Goal: Task Accomplishment & Management: Manage account settings

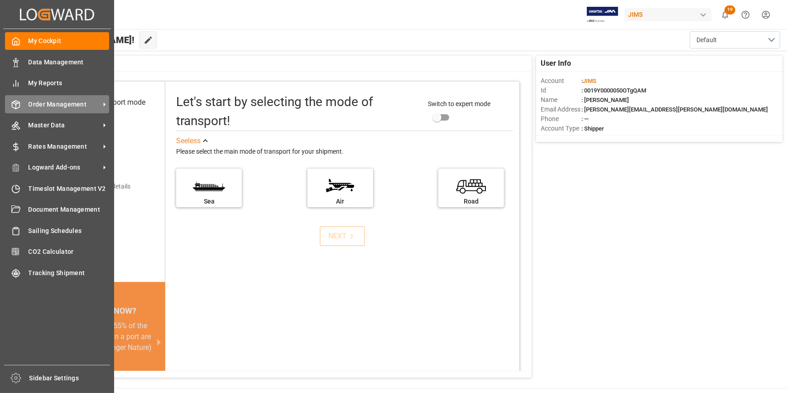
click at [68, 110] on div "Order Management Order Management" at bounding box center [57, 104] width 104 height 18
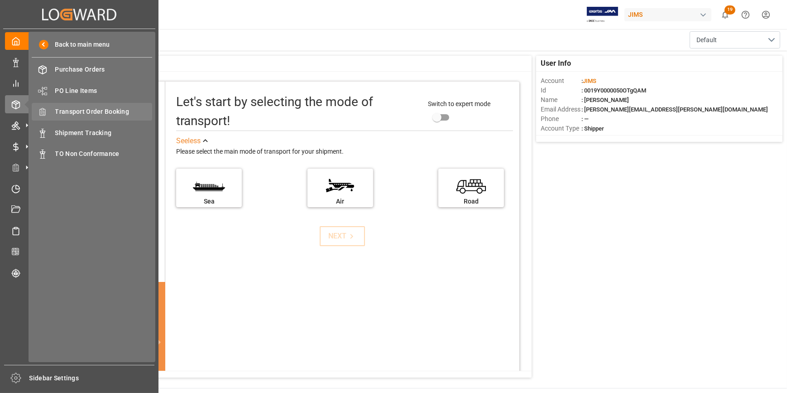
click at [91, 115] on span "Transport Order Booking" at bounding box center [103, 112] width 97 height 10
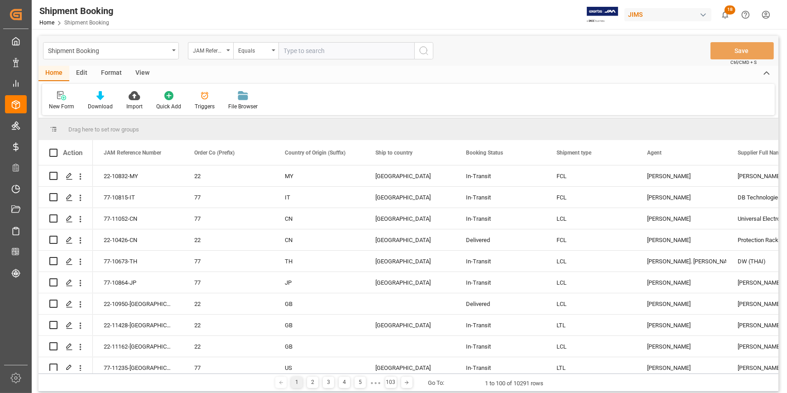
click at [300, 54] on input "text" at bounding box center [346, 50] width 136 height 17
type input "22-10426-CN"
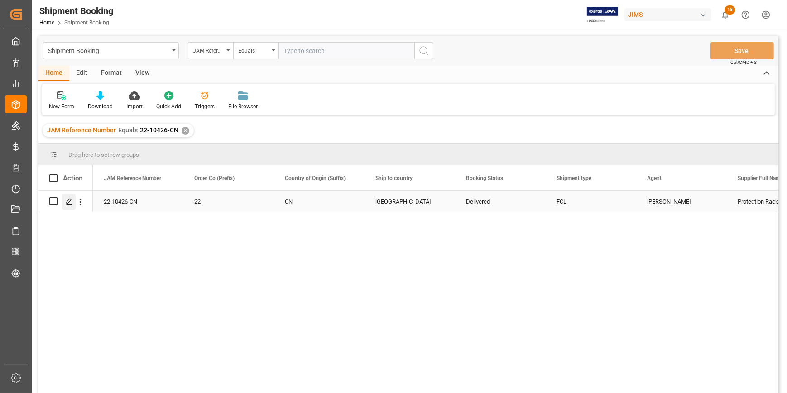
click at [67, 203] on polygon "Press SPACE to select this row." at bounding box center [69, 200] width 5 height 5
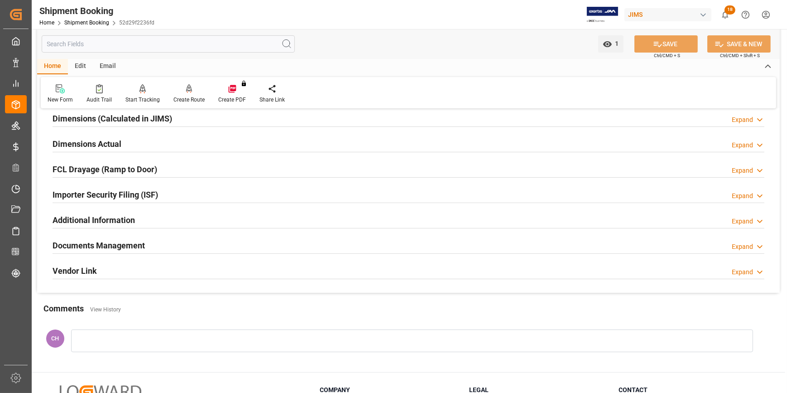
scroll to position [286, 0]
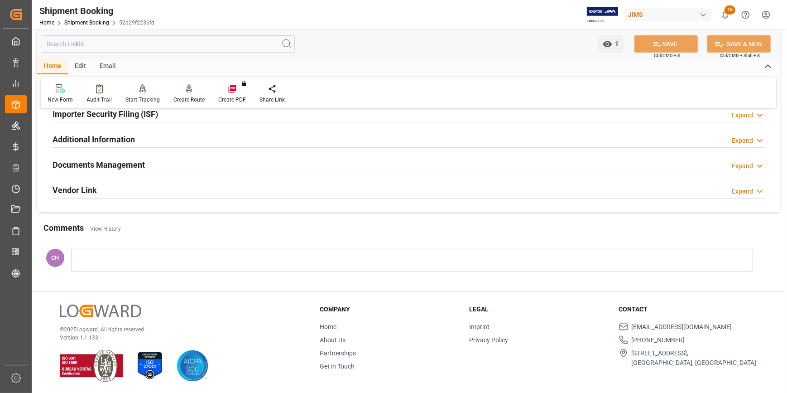
drag, startPoint x: 91, startPoint y: 168, endPoint x: 125, endPoint y: 168, distance: 34.4
click at [91, 168] on h2 "Documents Management" at bounding box center [99, 164] width 92 height 12
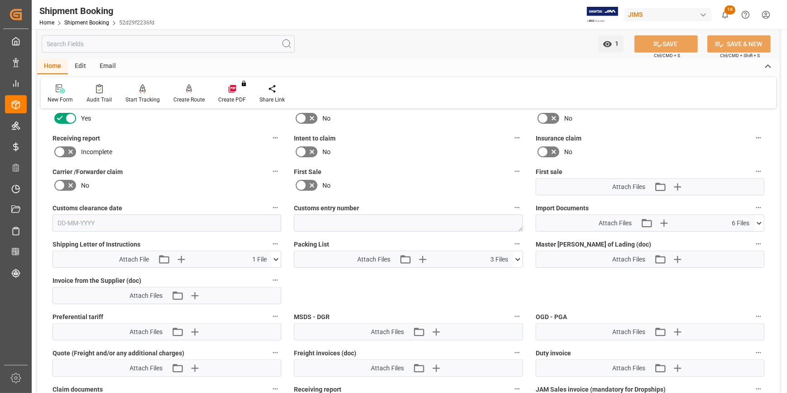
scroll to position [451, 0]
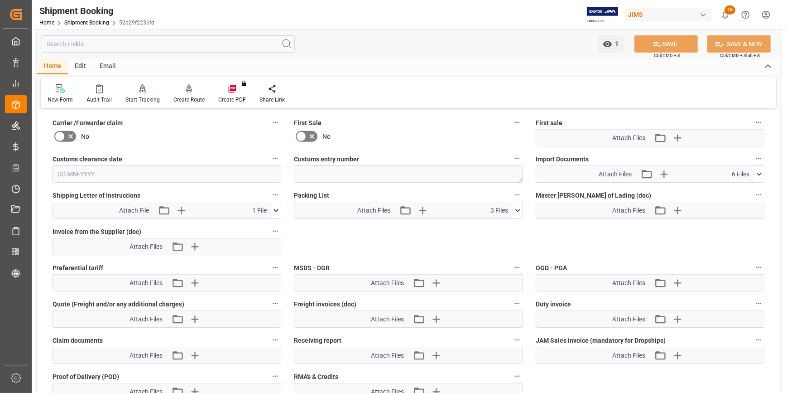
click at [516, 209] on icon at bounding box center [518, 211] width 10 height 10
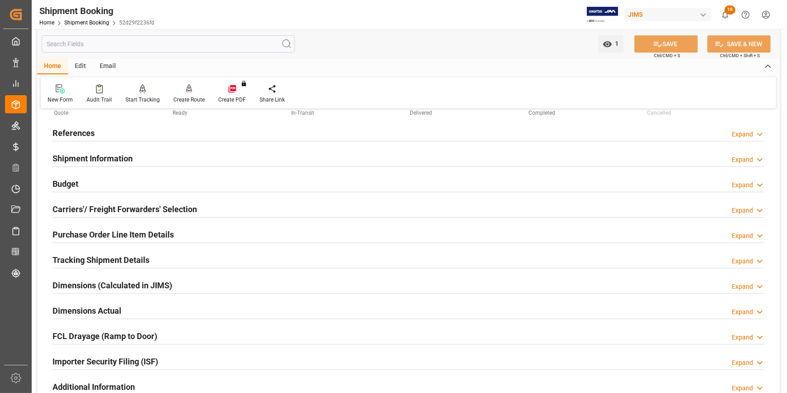
scroll to position [0, 0]
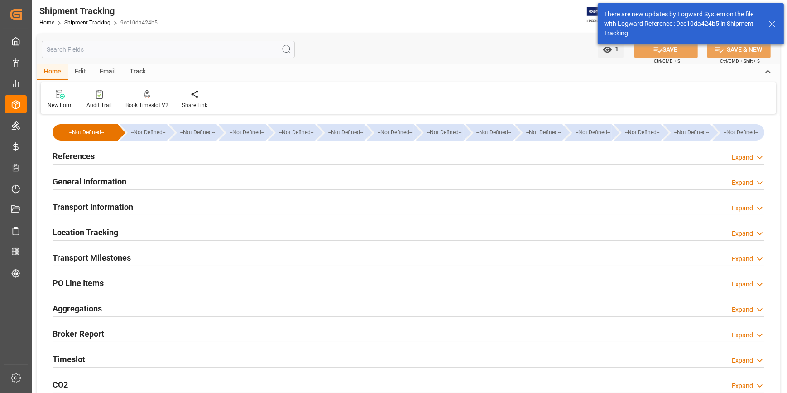
type input "04-08-2025"
click at [86, 158] on h2 "References" at bounding box center [74, 156] width 42 height 12
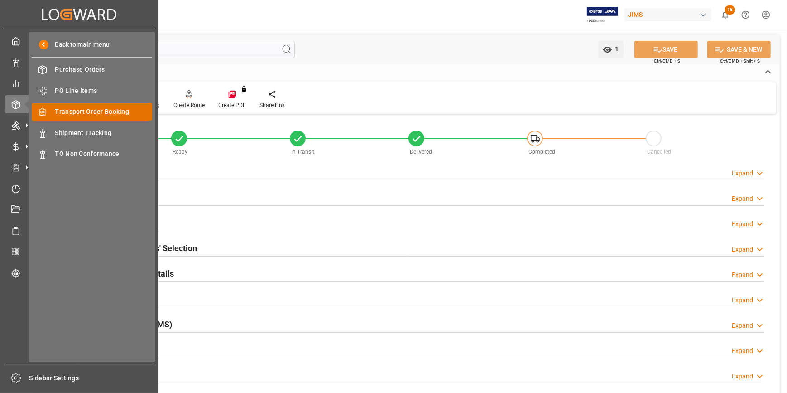
click at [96, 116] on span "Transport Order Booking" at bounding box center [103, 112] width 97 height 10
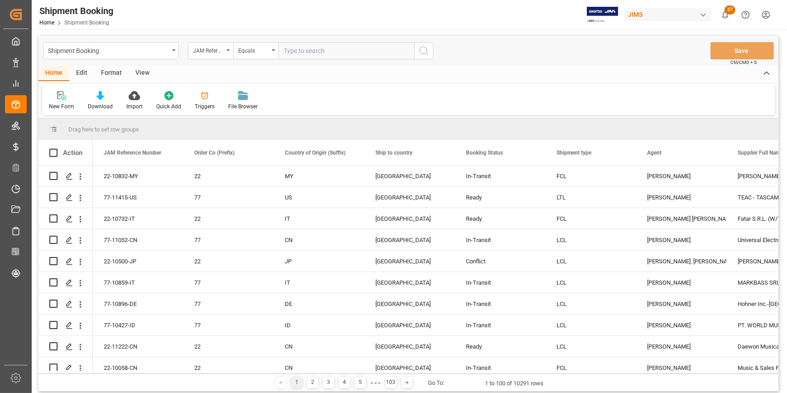
click at [311, 52] on input "text" at bounding box center [346, 50] width 136 height 17
drag, startPoint x: 331, startPoint y: 50, endPoint x: 268, endPoint y: 50, distance: 63.4
click at [268, 50] on div "JAM Reference Number Equals 1069 917 974" at bounding box center [310, 50] width 245 height 17
type input "22-11312-DE"
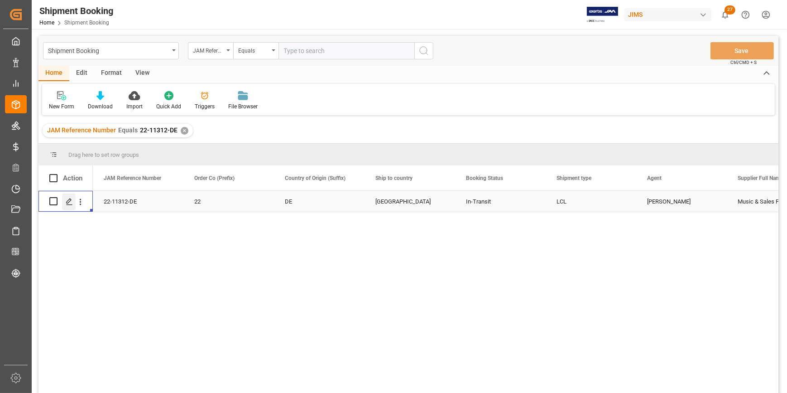
click at [67, 205] on div "Press SPACE to select this row." at bounding box center [69, 201] width 14 height 17
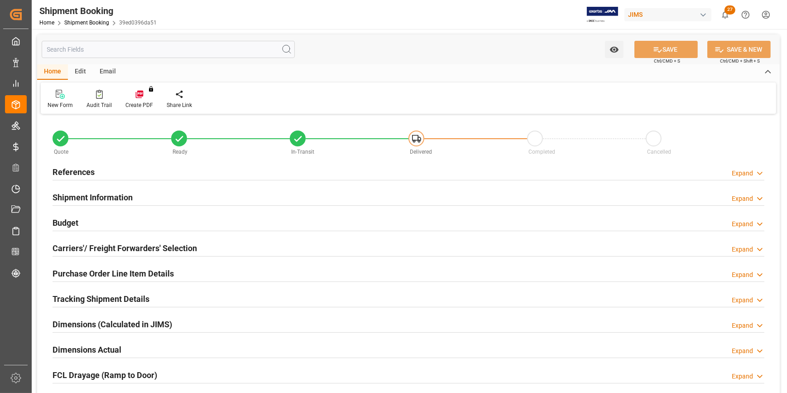
type input "0"
type input "691.7804"
type input "357.708"
type input "1500"
type input "3810.03"
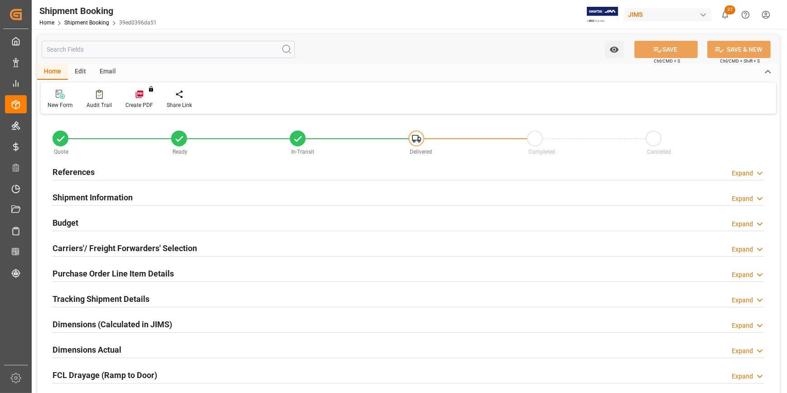
type input "08-10-2025"
click at [79, 173] on h2 "References" at bounding box center [74, 172] width 42 height 12
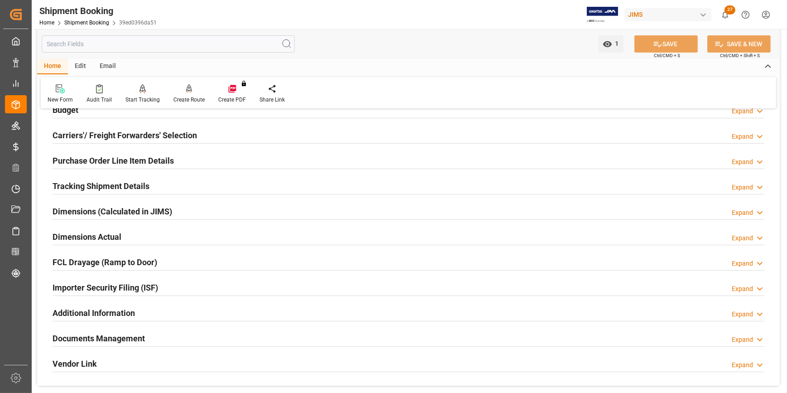
scroll to position [247, 0]
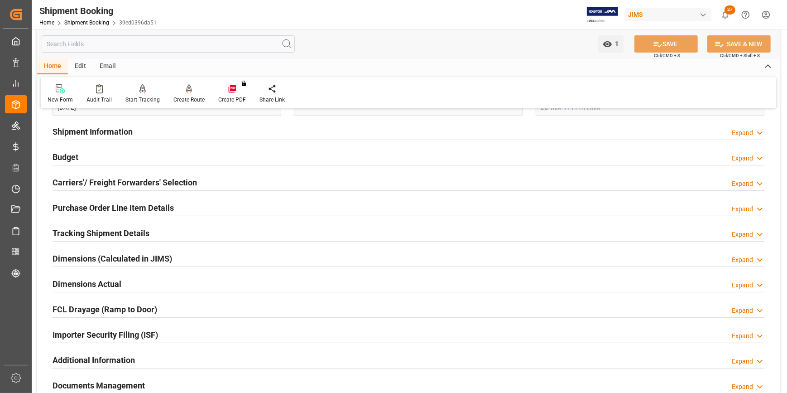
click at [65, 157] on h2 "Budget" at bounding box center [66, 157] width 26 height 12
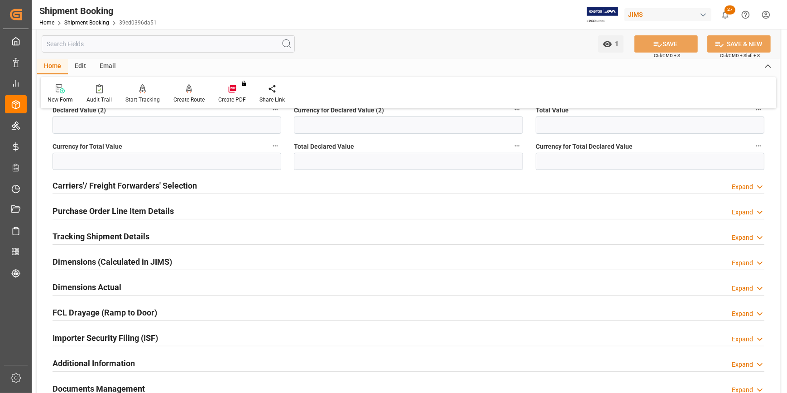
scroll to position [412, 0]
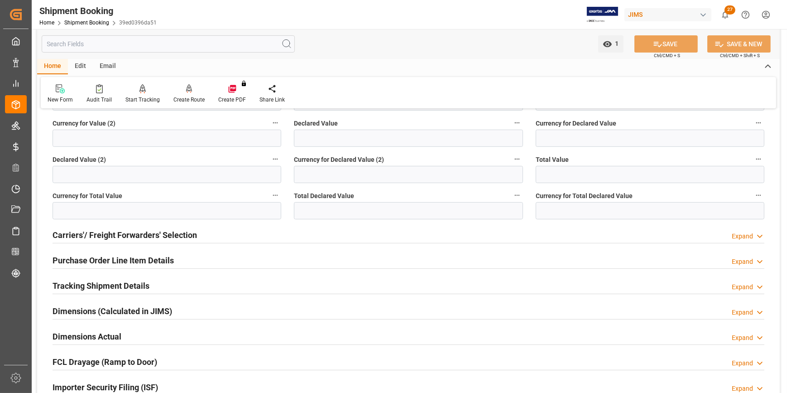
click at [111, 285] on h2 "Tracking Shipment Details" at bounding box center [101, 285] width 97 height 12
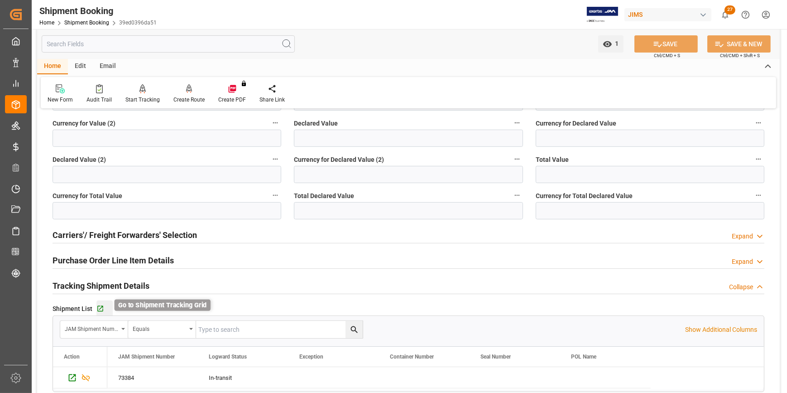
click at [100, 308] on icon "button" at bounding box center [100, 309] width 8 height 8
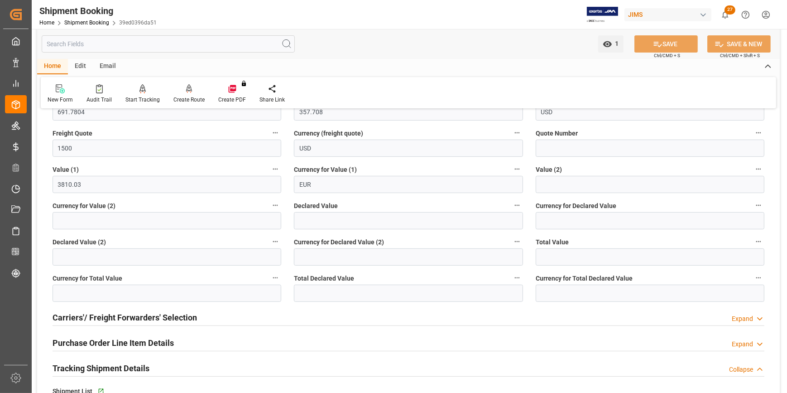
scroll to position [329, 0]
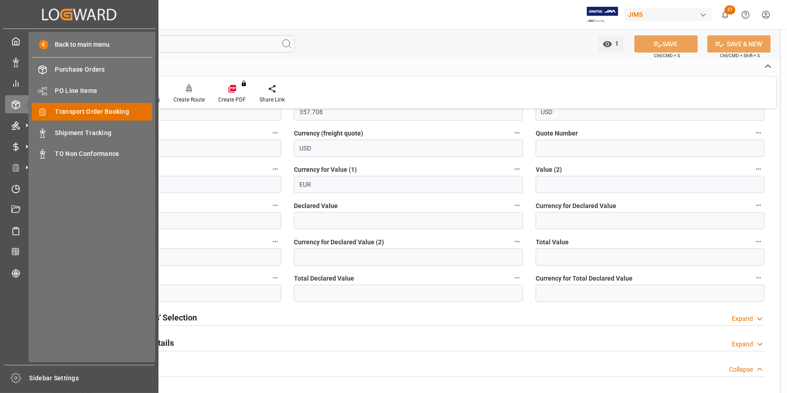
click at [82, 113] on span "Transport Order Booking" at bounding box center [103, 112] width 97 height 10
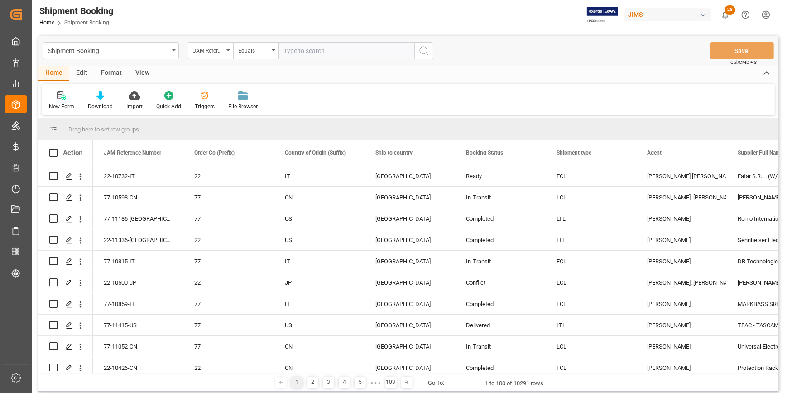
click at [312, 53] on input "text" at bounding box center [346, 50] width 136 height 17
type input "22-11094-CN"
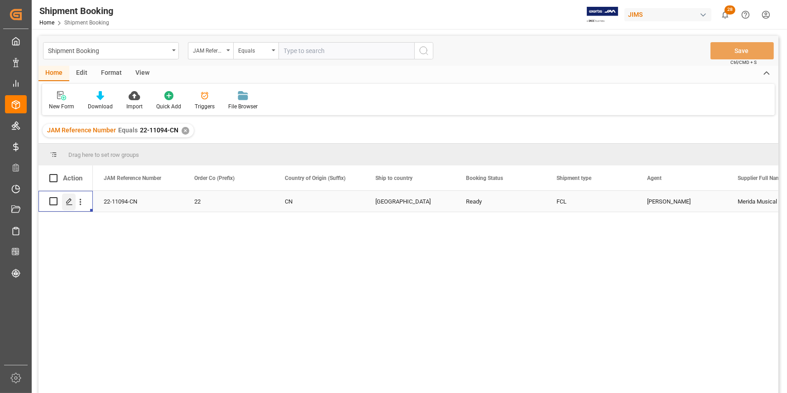
click at [67, 202] on polygon "Press SPACE to select this row." at bounding box center [69, 200] width 5 height 5
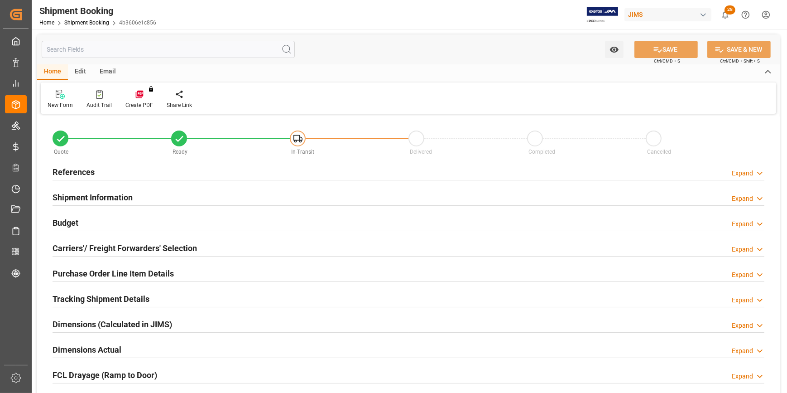
type input "1"
type input "30-09-2025"
click at [63, 177] on h2 "References" at bounding box center [74, 172] width 42 height 12
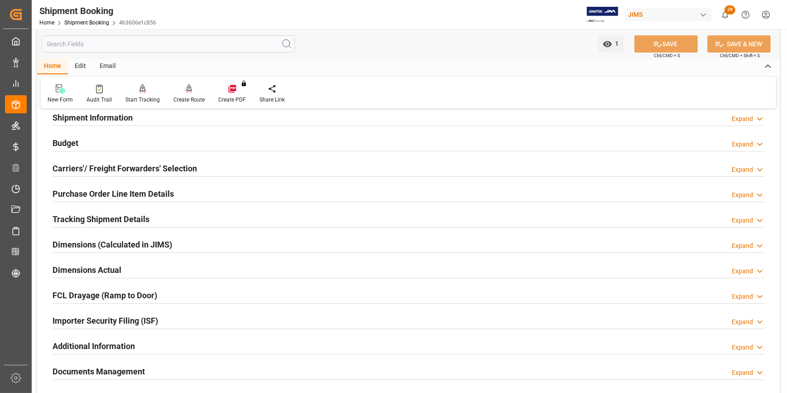
scroll to position [247, 0]
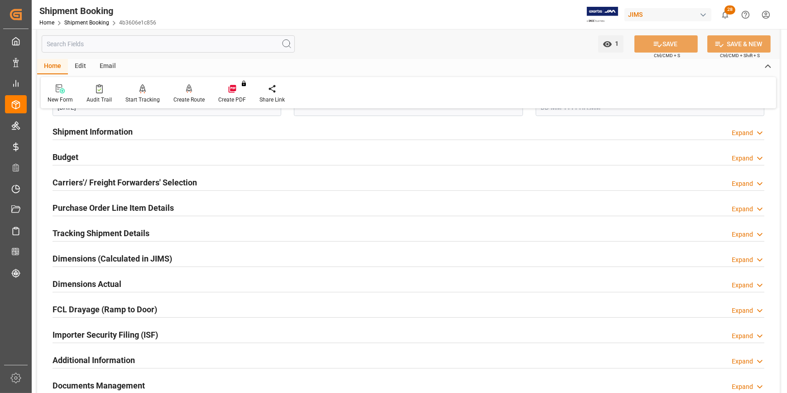
click at [84, 186] on h2 "Carriers'/ Freight Forwarders' Selection" at bounding box center [125, 182] width 144 height 12
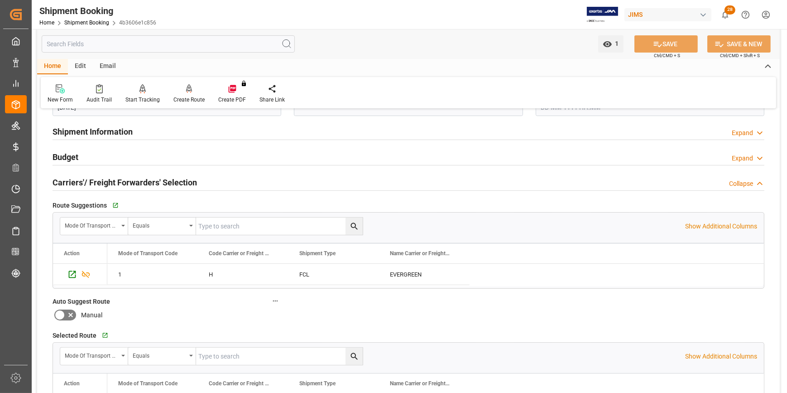
click at [104, 135] on h2 "Shipment Information" at bounding box center [93, 131] width 80 height 12
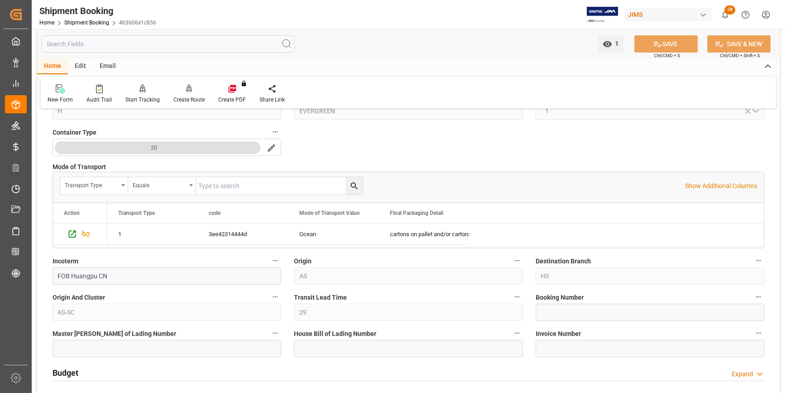
scroll to position [412, 0]
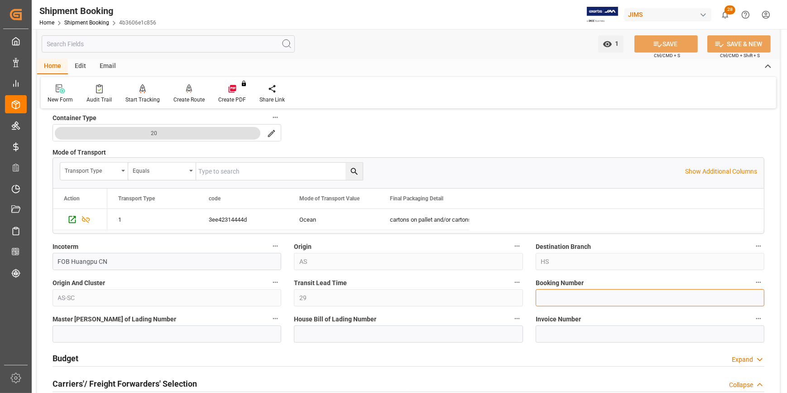
click at [555, 299] on input at bounding box center [650, 297] width 229 height 17
paste input "22-11094-CN"
type input "22-11094-CN"
click at [521, 289] on div "Quote Ready In-Transit Delivered Completed Cancelled References Collapse JAM Re…" at bounding box center [408, 282] width 743 height 1155
paste input "152500004340"
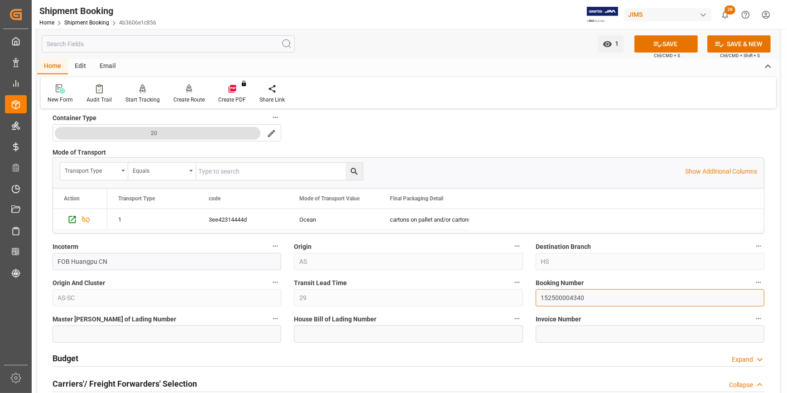
type input "152500004340"
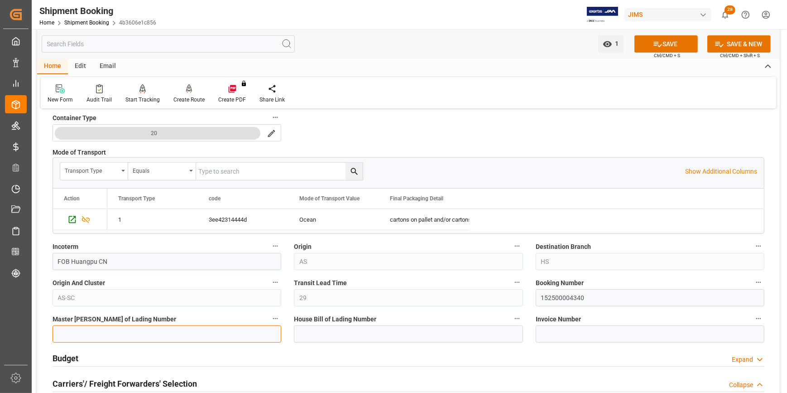
click at [153, 337] on input at bounding box center [167, 333] width 229 height 17
type input "e"
type input "E"
paste input "152500004340"
type input "152500004340"
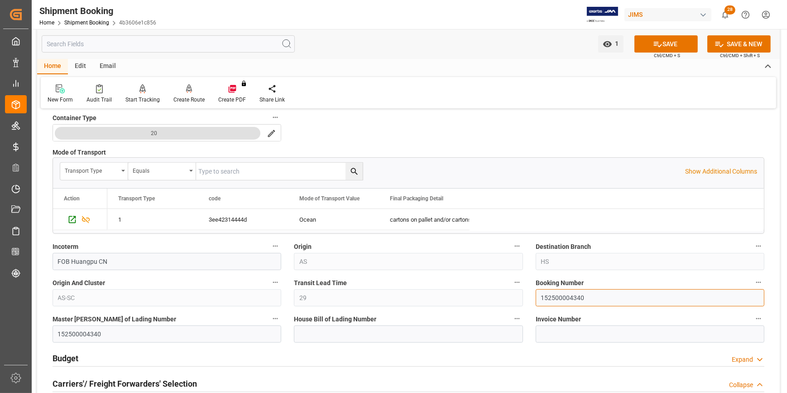
click at [590, 296] on input "152500004340" at bounding box center [650, 297] width 229 height 17
type input "152500004340"
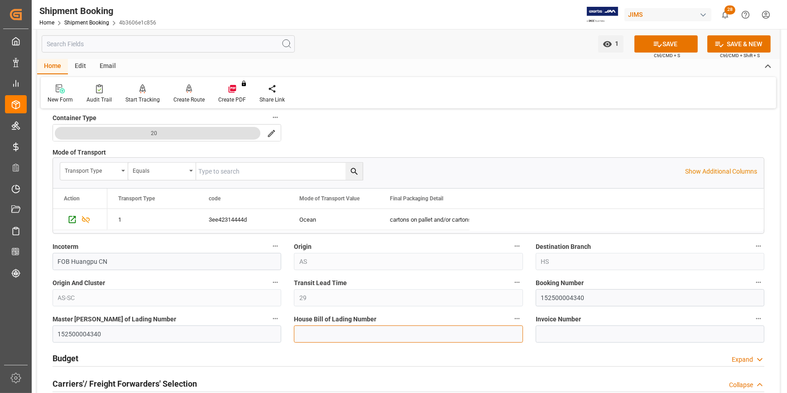
click at [312, 338] on input at bounding box center [408, 333] width 229 height 17
paste input "152500004340"
type input "EGLV152500004340"
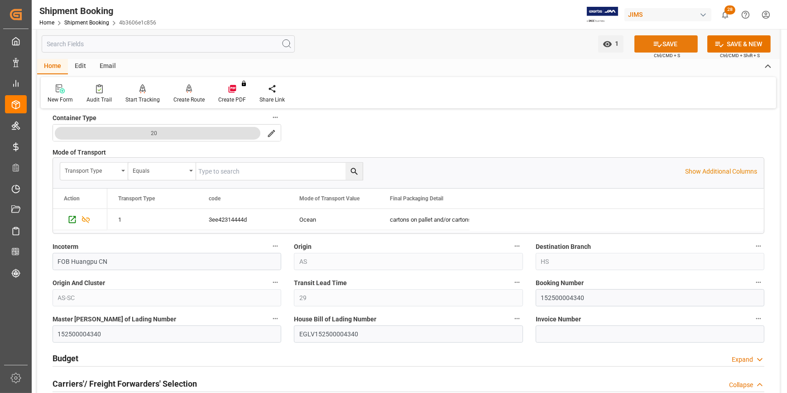
drag, startPoint x: 667, startPoint y: 45, endPoint x: 653, endPoint y: 82, distance: 39.0
click at [667, 45] on button "SAVE" at bounding box center [665, 43] width 63 height 17
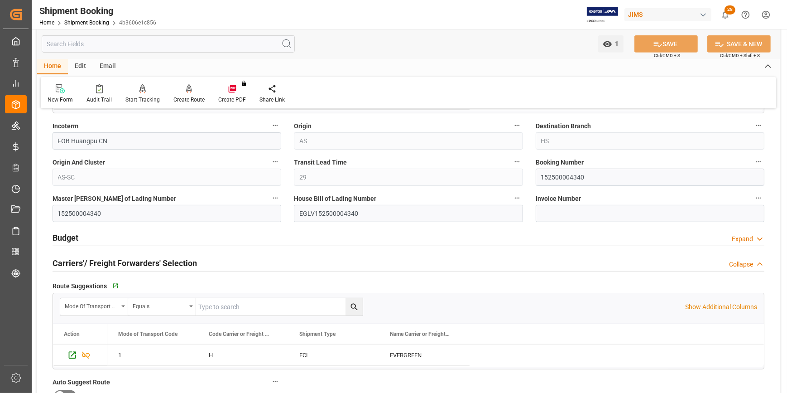
scroll to position [535, 0]
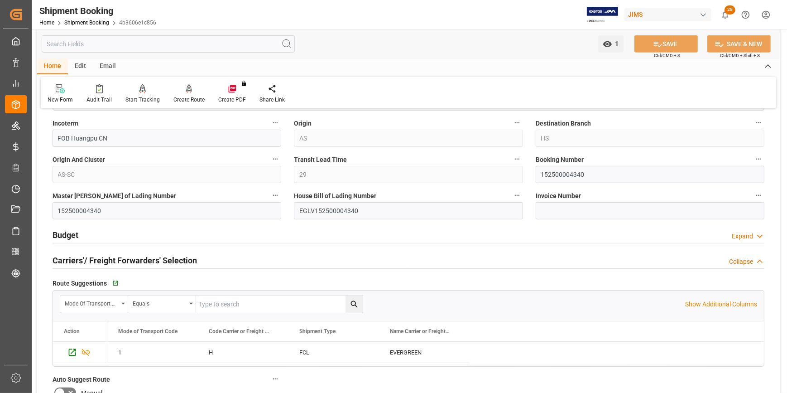
click at [65, 238] on h2 "Budget" at bounding box center [66, 235] width 26 height 12
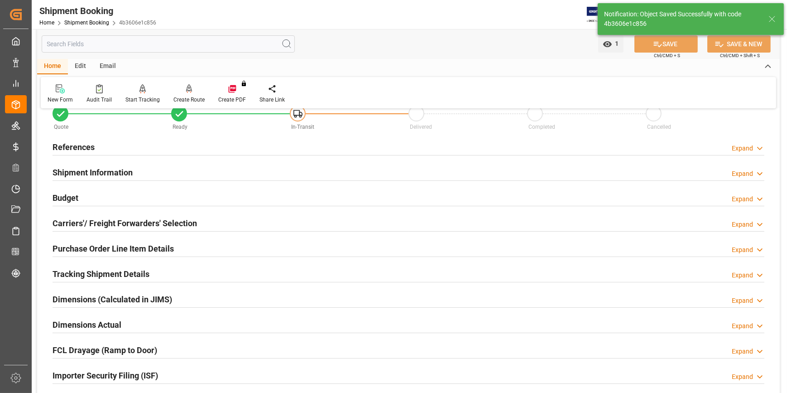
scroll to position [0, 0]
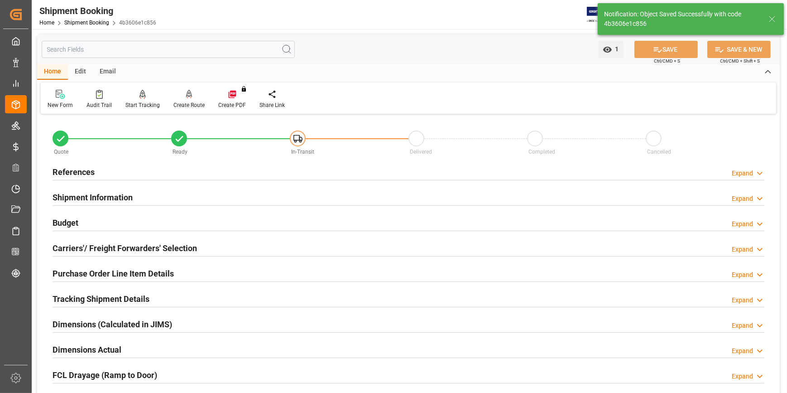
drag, startPoint x: 111, startPoint y: 276, endPoint x: 134, endPoint y: 283, distance: 23.6
click at [112, 276] on h2 "Purchase Order Line Item Details" at bounding box center [113, 273] width 121 height 12
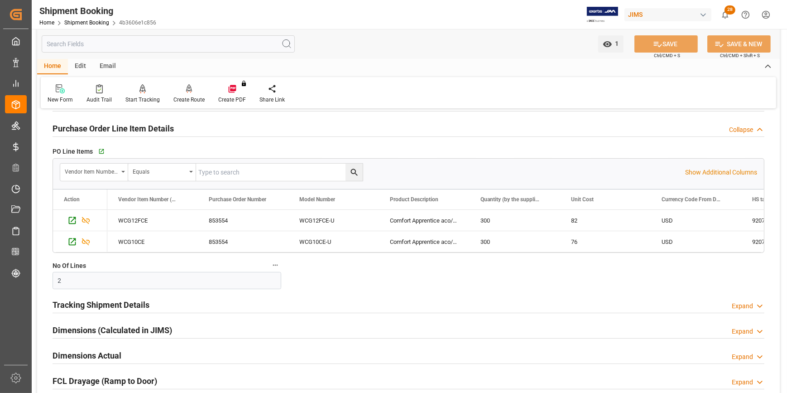
scroll to position [206, 0]
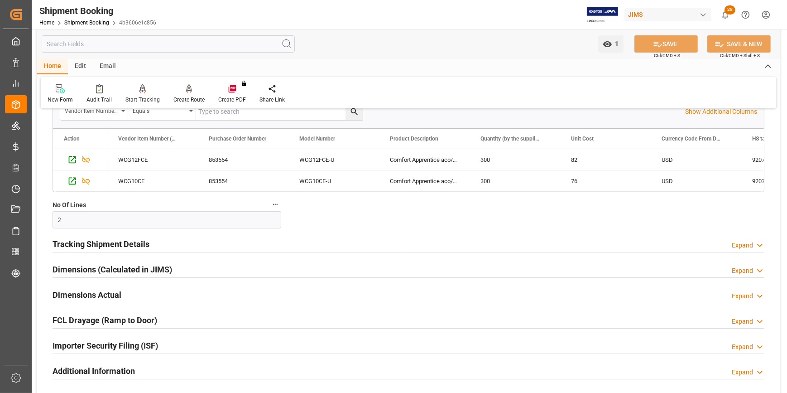
click at [90, 240] on h2 "Tracking Shipment Details" at bounding box center [101, 244] width 97 height 12
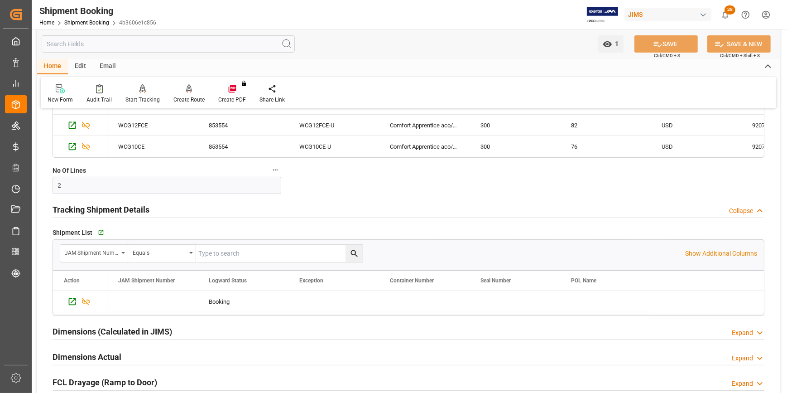
scroll to position [288, 0]
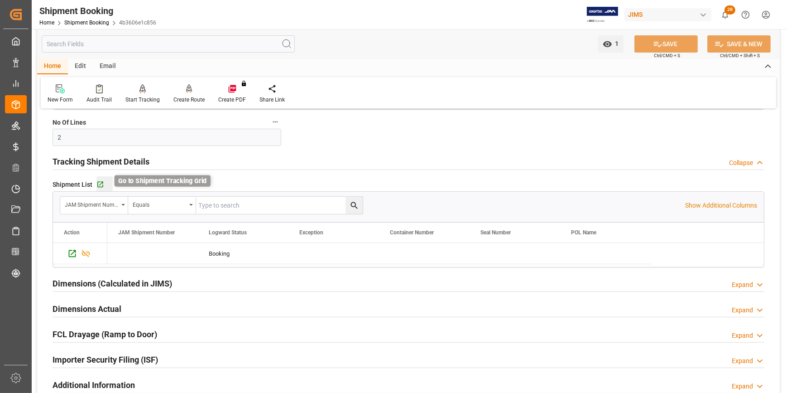
click at [103, 182] on icon "button" at bounding box center [100, 185] width 8 height 8
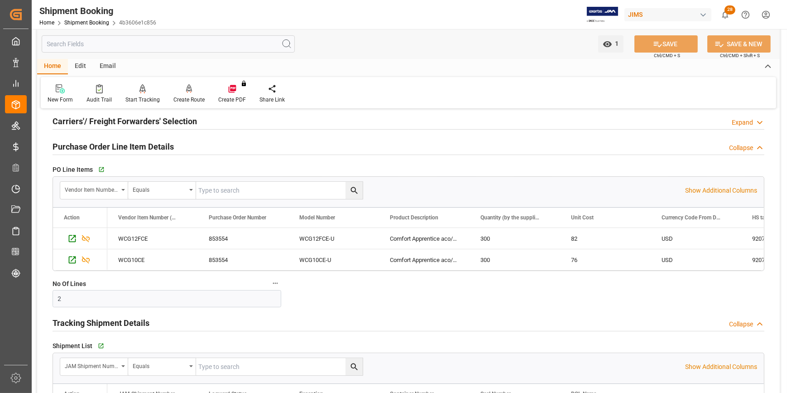
scroll to position [123, 0]
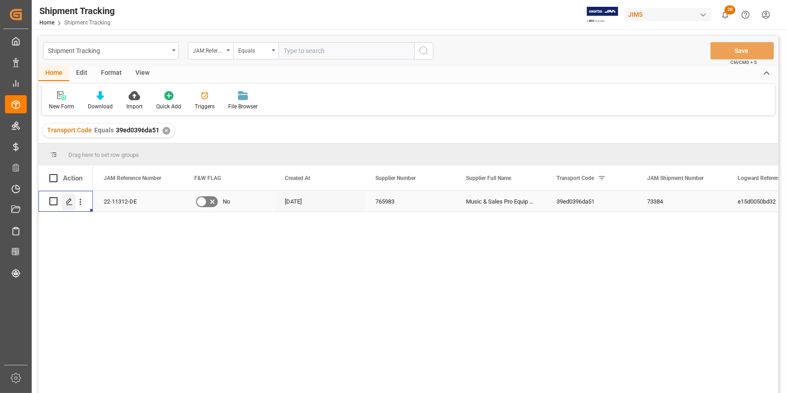
click at [68, 206] on div "Press SPACE to select this row." at bounding box center [69, 201] width 14 height 17
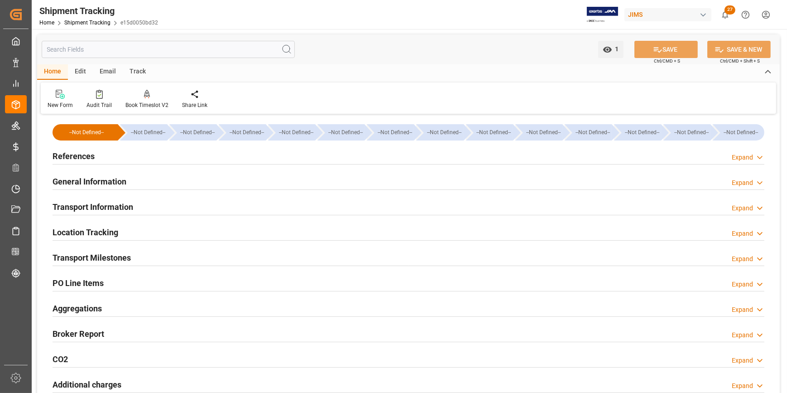
type input "09-10-2025 00:00"
type input "10-10-2025 00:00"
type input "22-10-2025 00:00"
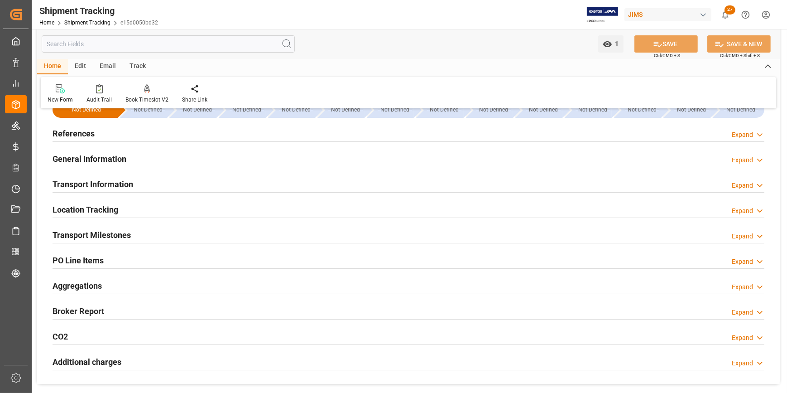
scroll to position [41, 0]
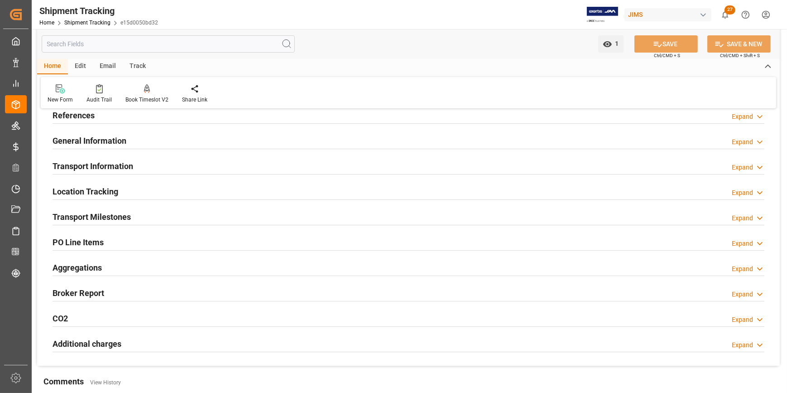
click at [112, 216] on h2 "Transport Milestones" at bounding box center [92, 217] width 78 height 12
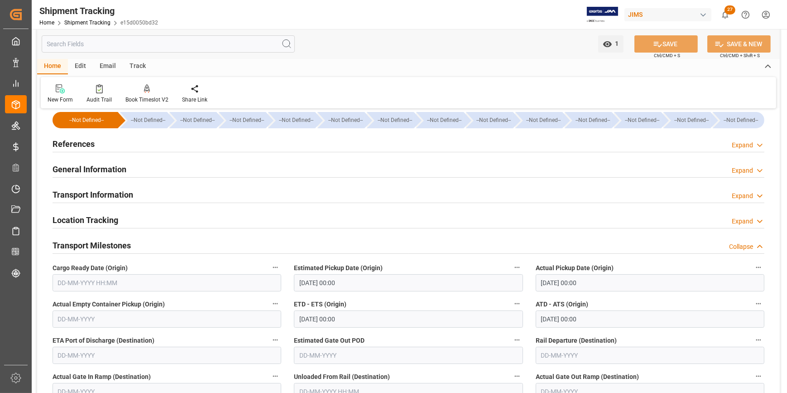
scroll to position [0, 0]
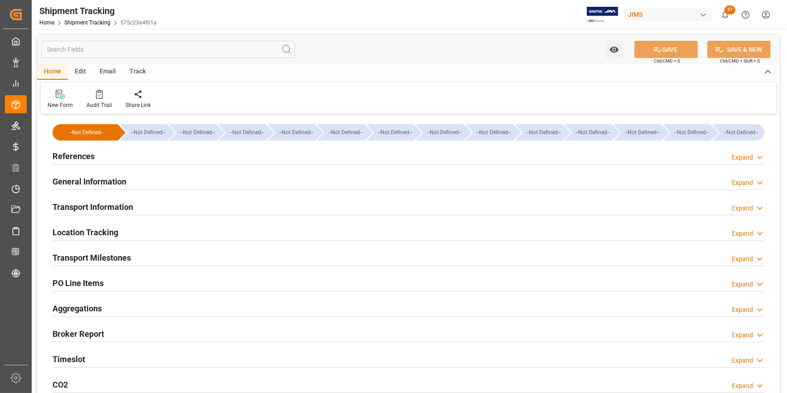
type input "[DATE]"
click at [78, 158] on h2 "References" at bounding box center [74, 156] width 42 height 12
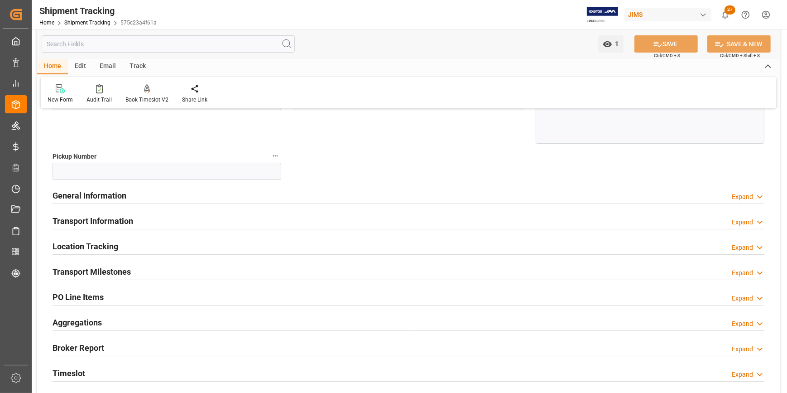
scroll to position [164, 0]
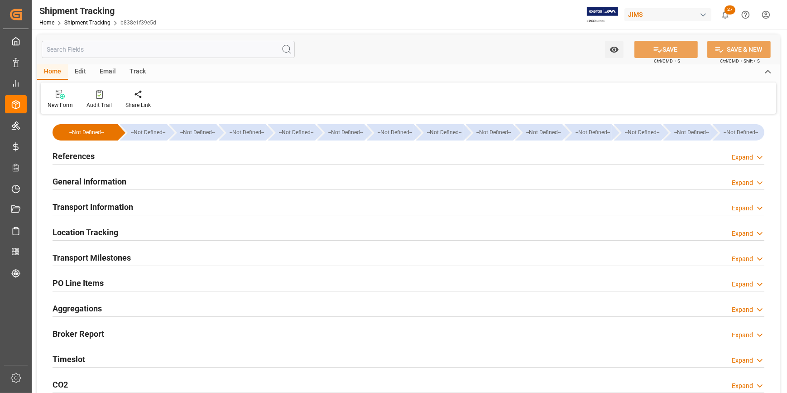
type input "[DATE] 00:00"
type input "[DATE]"
type input "[DATE] 00:00"
type input "[DATE] 12:00"
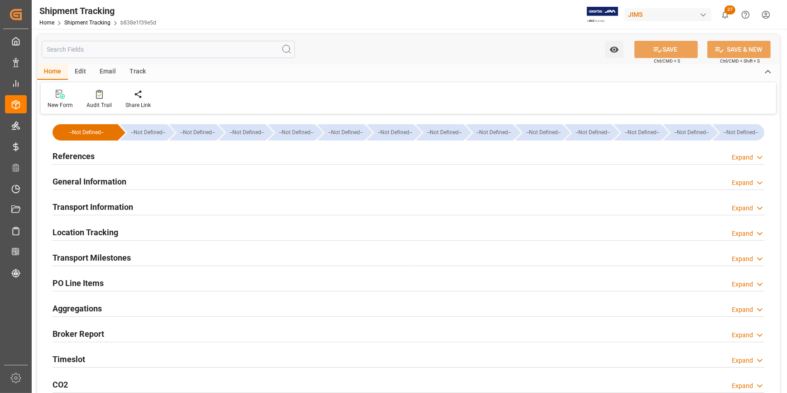
type input "[DATE]"
type input "[DATE] 07:00"
type input "[DATE]"
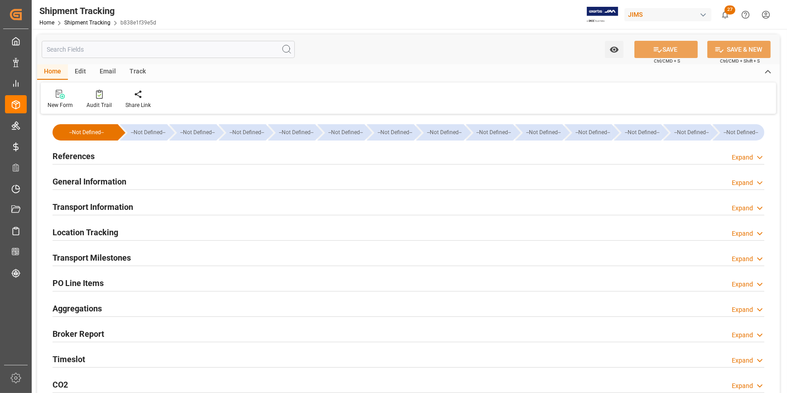
type input "[DATE]"
type input "17-10-2025 00:00"
click at [97, 254] on h2 "Transport Milestones" at bounding box center [92, 257] width 78 height 12
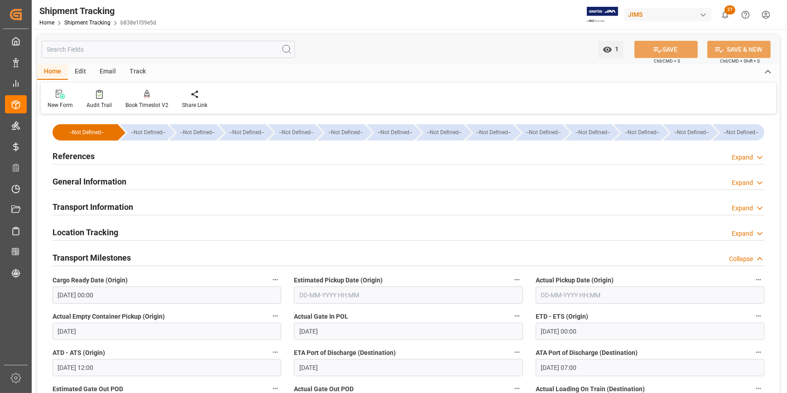
click at [71, 158] on h2 "References" at bounding box center [74, 156] width 42 height 12
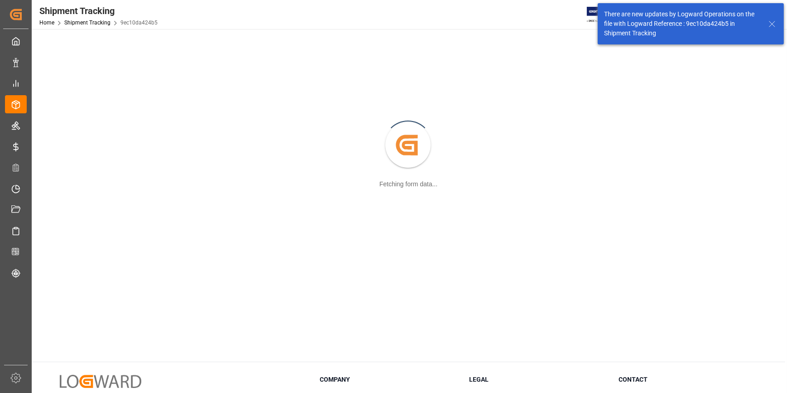
scroll to position [41, 0]
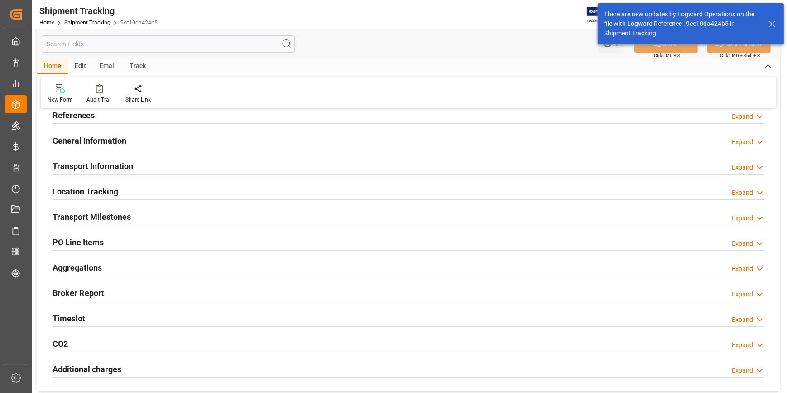
type input "[DATE]"
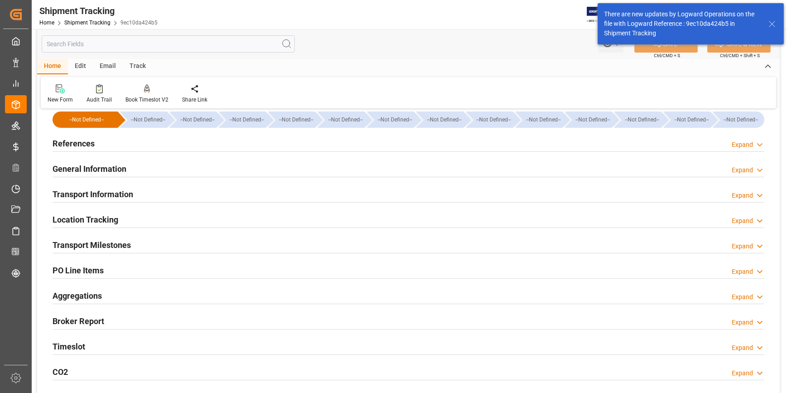
scroll to position [0, 0]
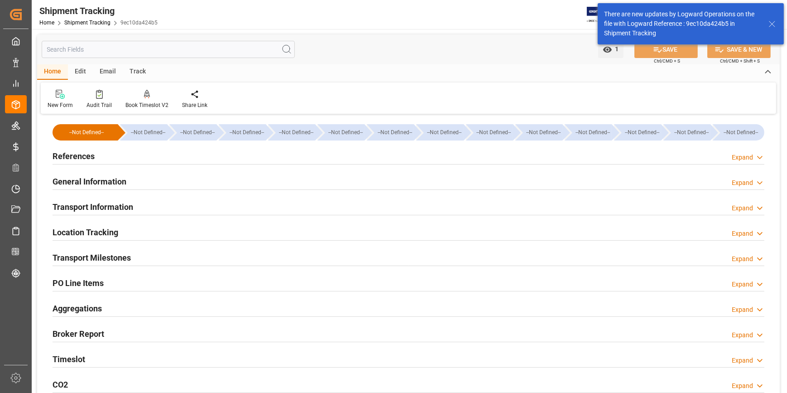
click at [72, 158] on h2 "References" at bounding box center [74, 156] width 42 height 12
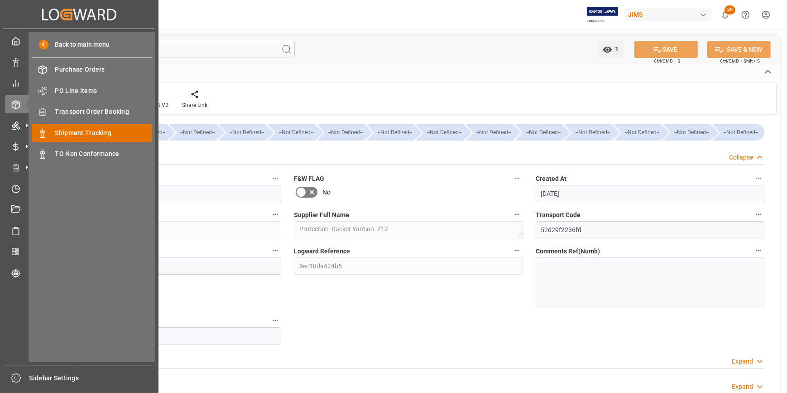
click at [123, 134] on span "Shipment Tracking" at bounding box center [103, 133] width 97 height 10
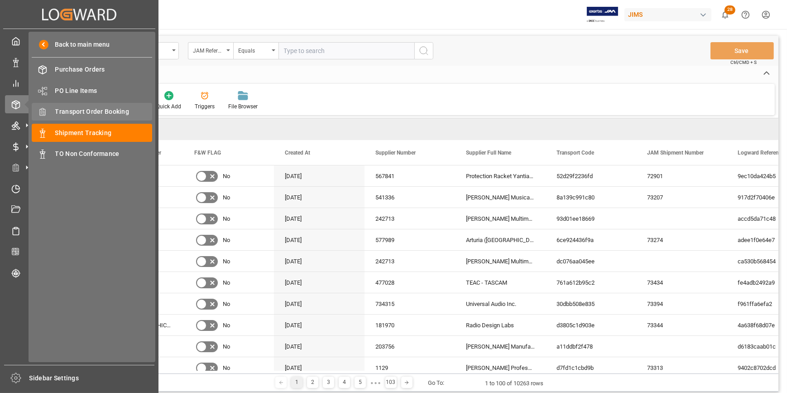
click at [84, 107] on span "Transport Order Booking" at bounding box center [103, 112] width 97 height 10
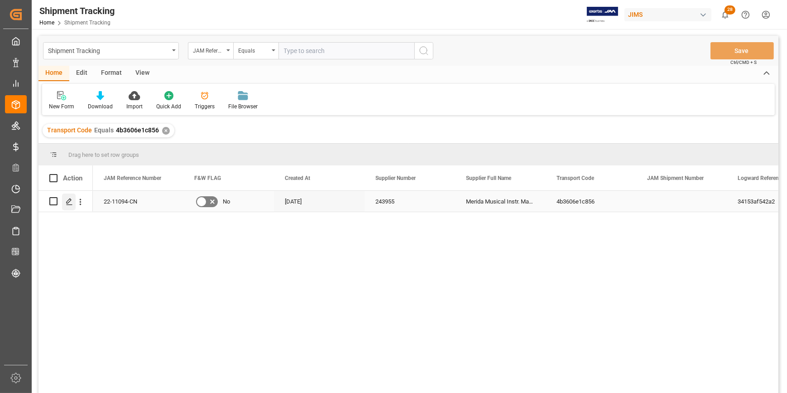
click at [71, 201] on icon "Press SPACE to select this row." at bounding box center [69, 201] width 7 height 7
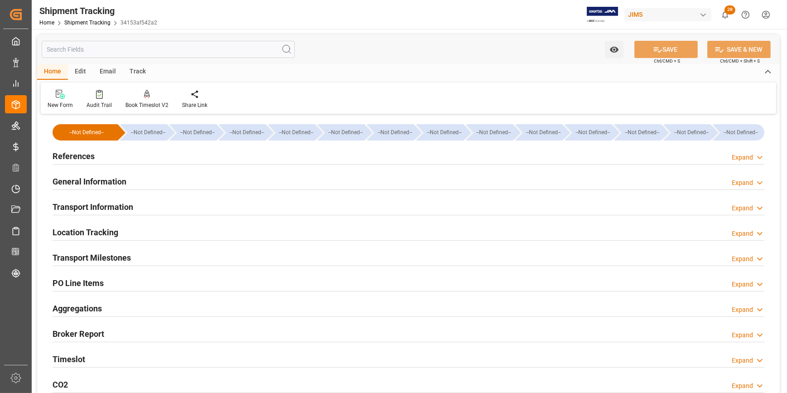
type input "[DATE]"
click at [76, 154] on h2 "References" at bounding box center [74, 156] width 42 height 12
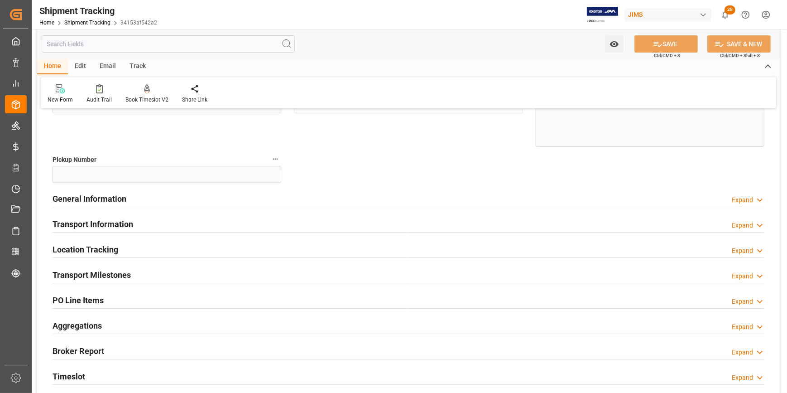
scroll to position [164, 0]
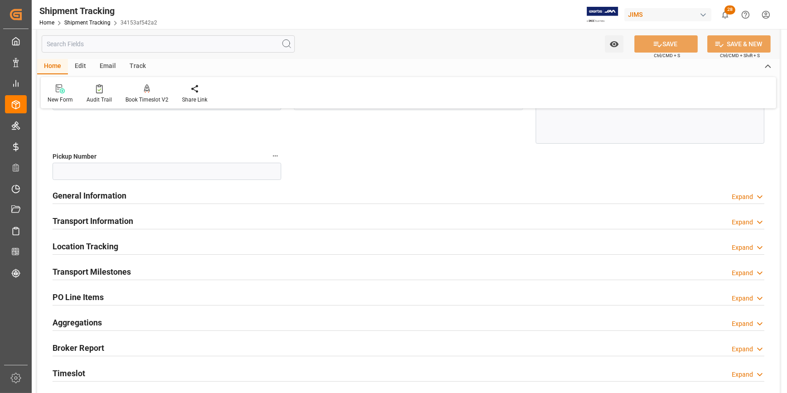
click at [139, 269] on div "Transport Milestones Expand" at bounding box center [409, 270] width 712 height 17
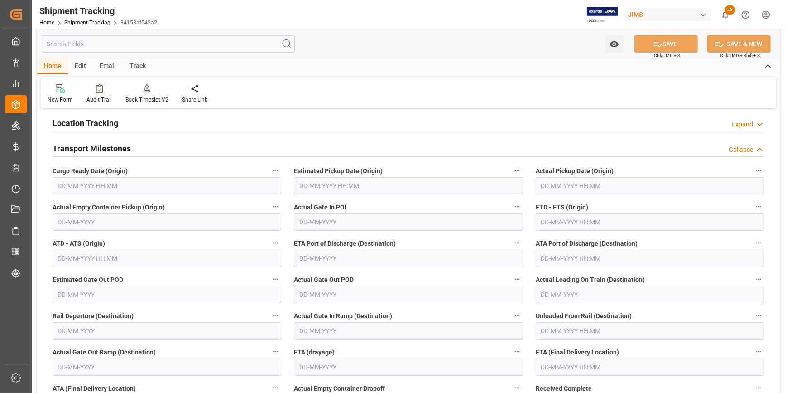
scroll to position [288, 0]
click at [341, 190] on input "text" at bounding box center [408, 185] width 229 height 17
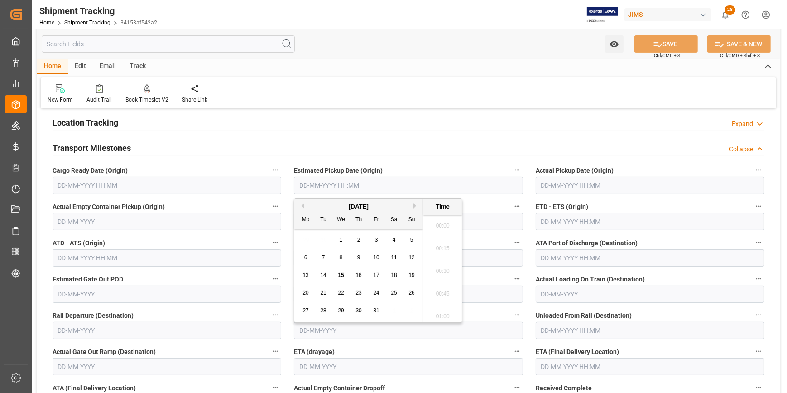
scroll to position [1067, 0]
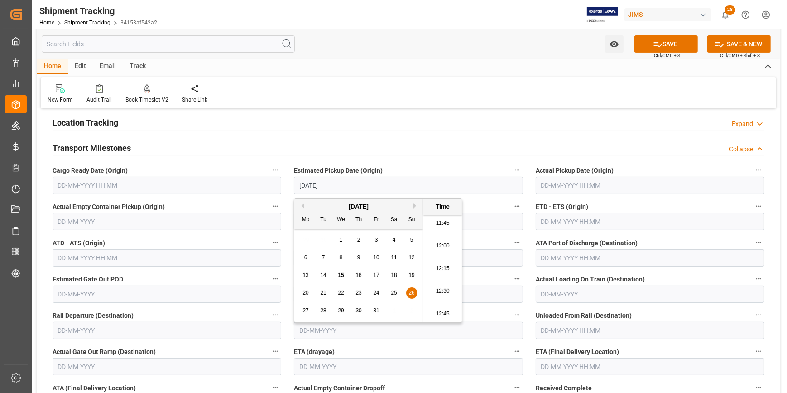
click at [410, 293] on span "26" at bounding box center [411, 292] width 6 height 6
type input "[DATE] 00:00"
click at [410, 293] on span "26" at bounding box center [411, 292] width 6 height 6
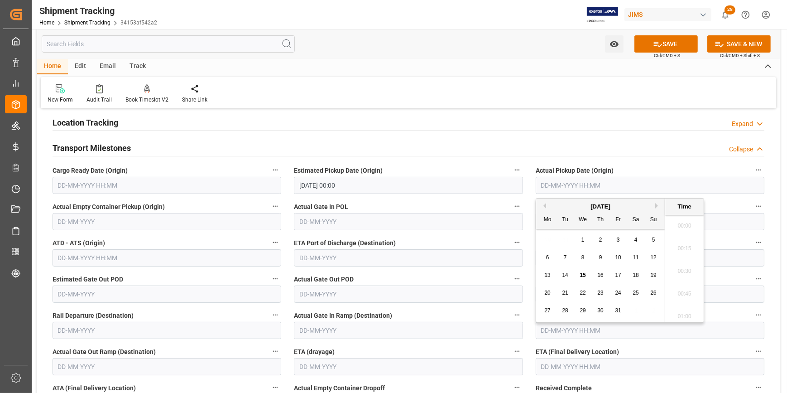
click at [577, 182] on input "text" at bounding box center [650, 185] width 229 height 17
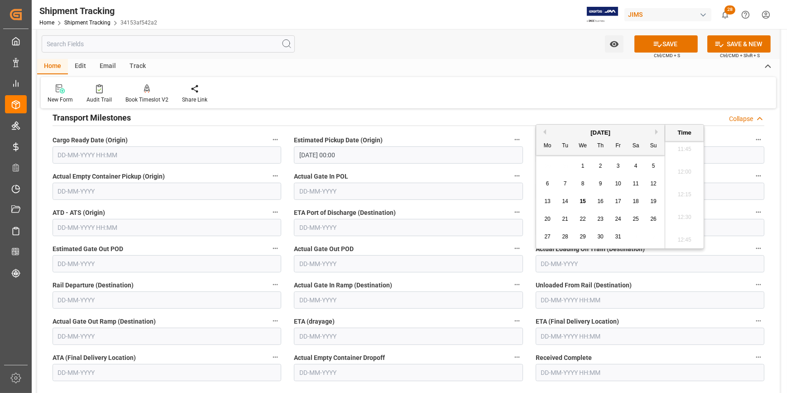
scroll to position [370, 0]
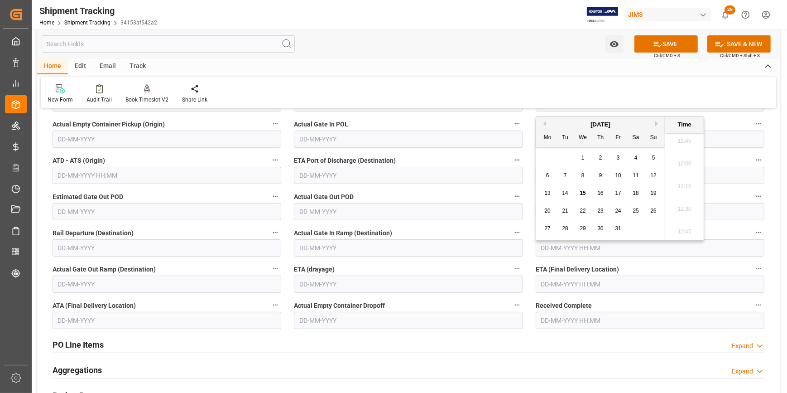
click at [542, 282] on input "text" at bounding box center [650, 283] width 229 height 17
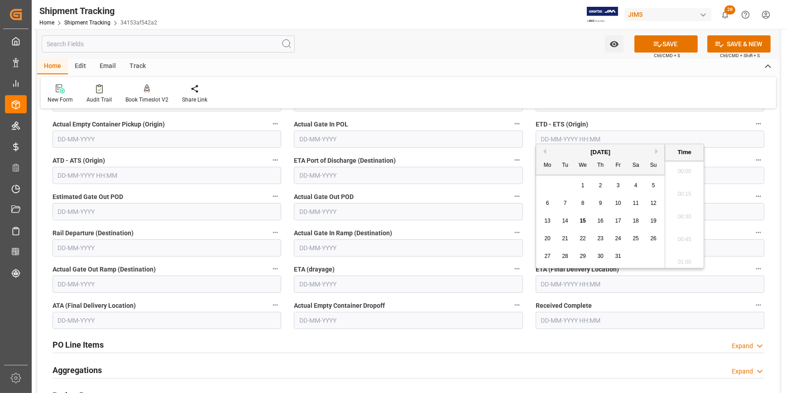
scroll to position [1067, 0]
click at [567, 219] on span "16" at bounding box center [565, 220] width 6 height 6
type input "[DATE] 00:00"
click at [567, 219] on span "16" at bounding box center [565, 220] width 6 height 6
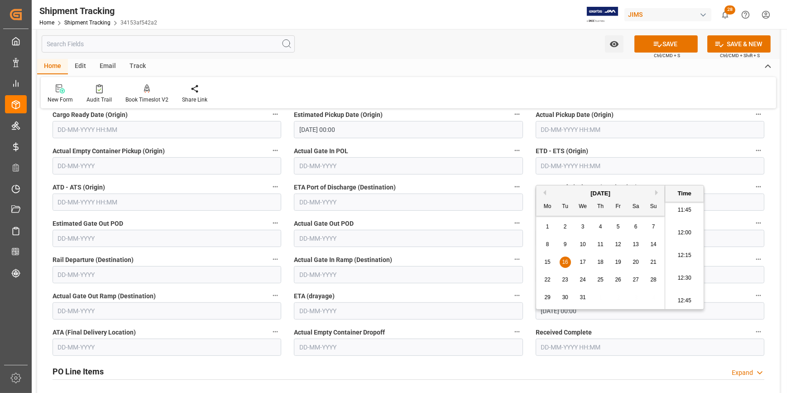
scroll to position [329, 0]
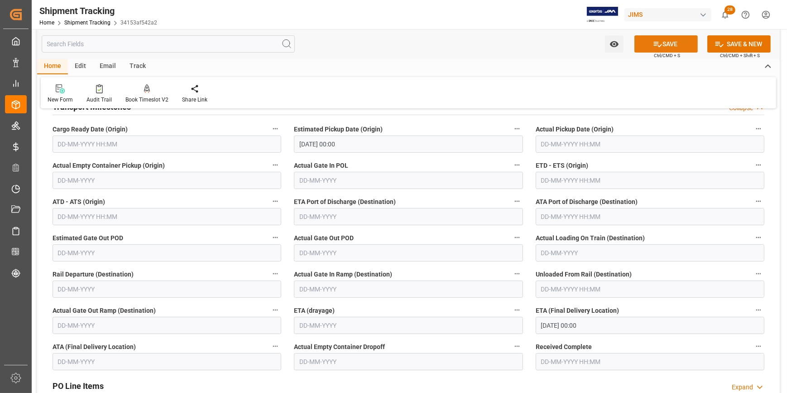
click at [667, 44] on button "SAVE" at bounding box center [665, 43] width 63 height 17
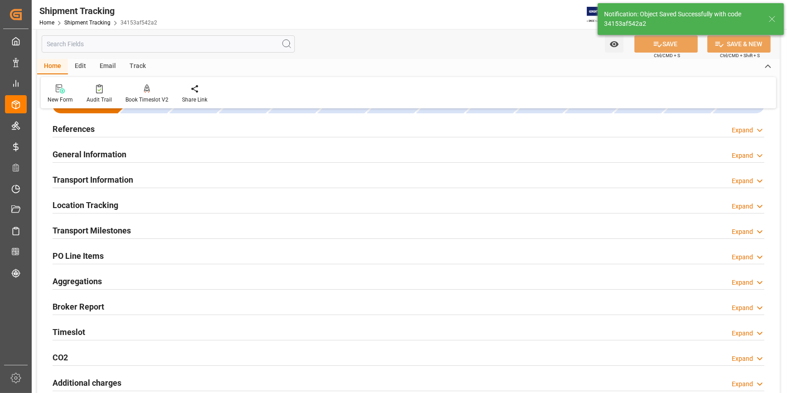
scroll to position [0, 0]
